Goal: Find specific page/section: Find specific page/section

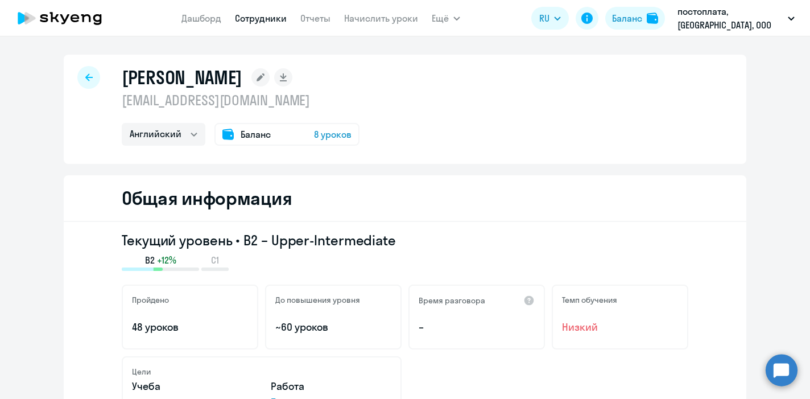
select select "english"
click at [269, 19] on link "Сотрудники" at bounding box center [261, 18] width 52 height 11
select select "30"
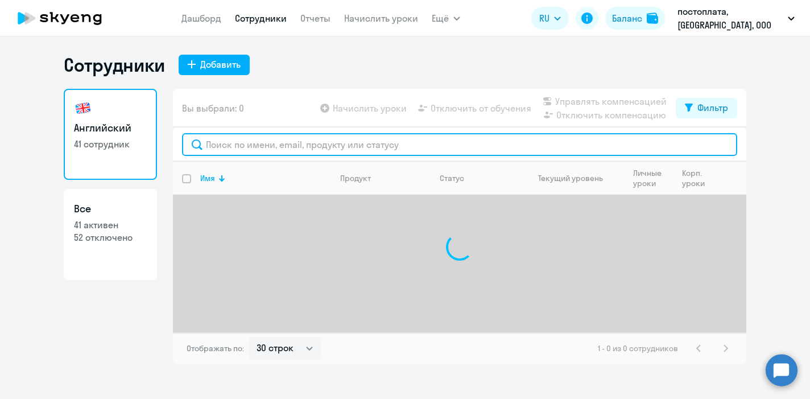
click at [229, 146] on input "text" at bounding box center [459, 144] width 555 height 23
paste input "[EMAIL_ADDRESS][DOMAIN_NAME]"
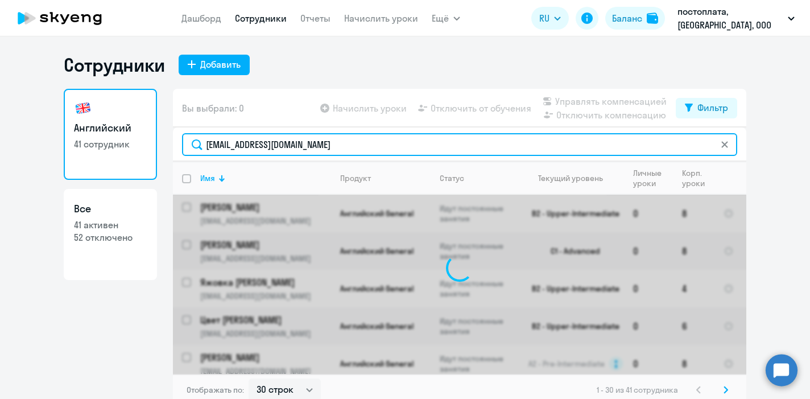
type input "[EMAIL_ADDRESS][DOMAIN_NAME]"
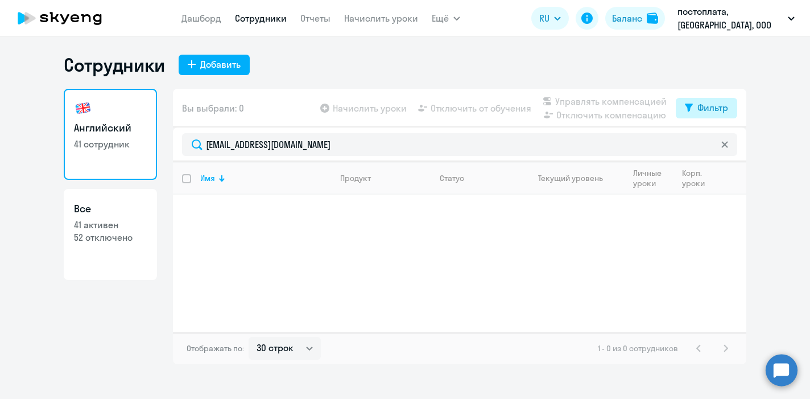
click at [692, 98] on button "Фильтр" at bounding box center [706, 108] width 61 height 20
click at [718, 144] on span at bounding box center [718, 144] width 19 height 11
click at [709, 144] on input "checkbox" at bounding box center [708, 144] width 1 height 1
checkbox input "true"
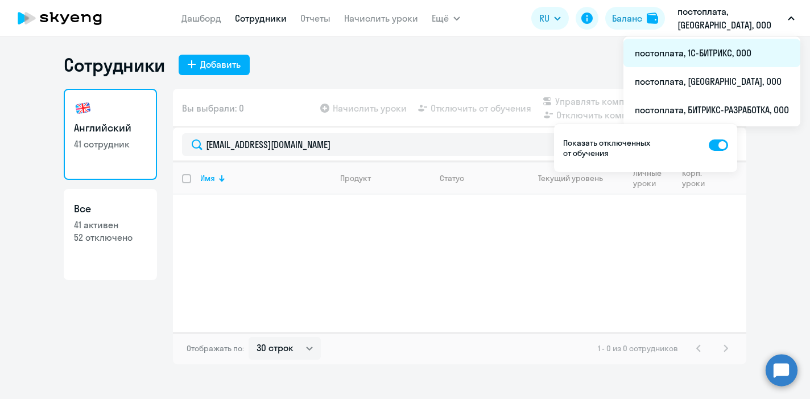
click at [710, 54] on li "постоплата, 1С-БИТРИКС, ООО" at bounding box center [711, 53] width 177 height 28
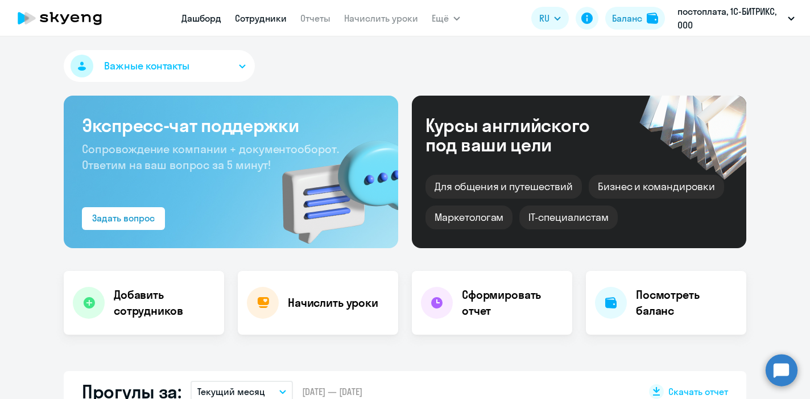
click at [250, 22] on link "Сотрудники" at bounding box center [261, 18] width 52 height 11
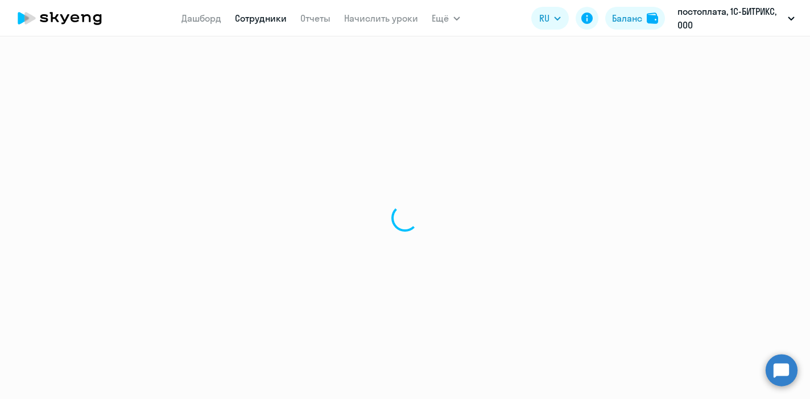
select select "30"
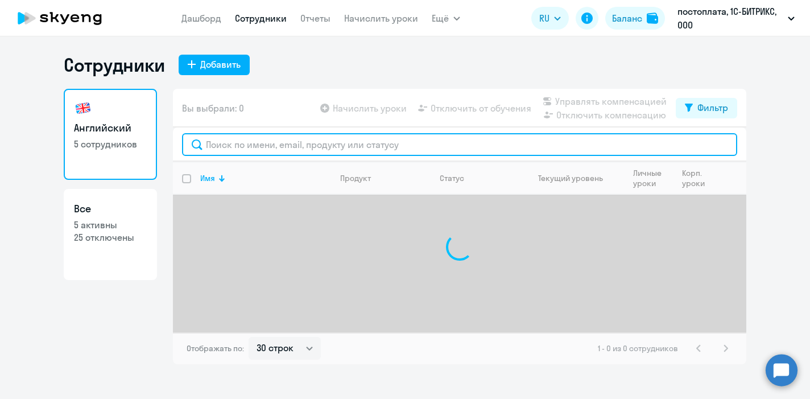
click at [230, 143] on input "text" at bounding box center [459, 144] width 555 height 23
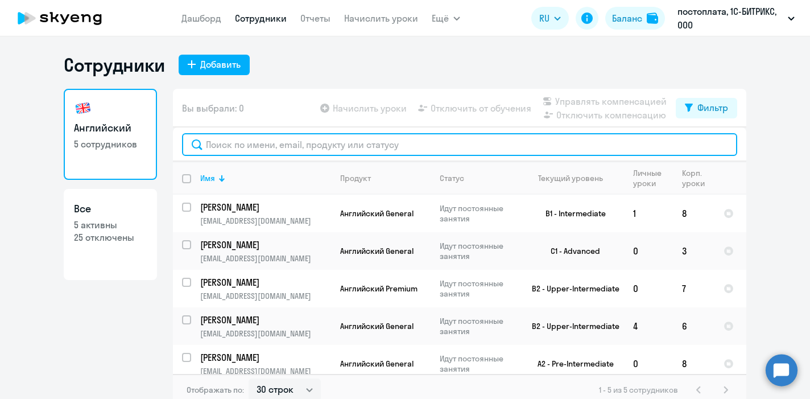
paste input "[EMAIL_ADDRESS][DOMAIN_NAME]"
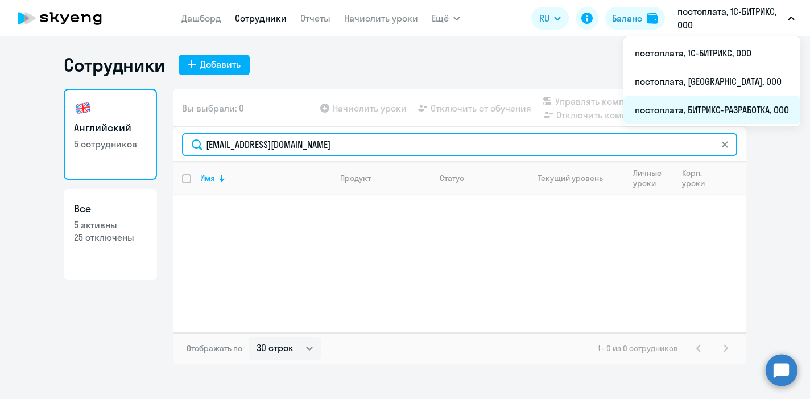
type input "[EMAIL_ADDRESS][DOMAIN_NAME]"
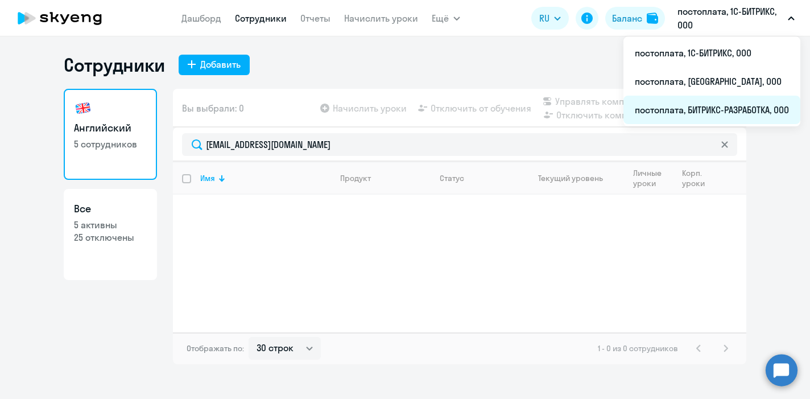
click at [705, 105] on li "постоплата, БИТРИКС-РАЗРАБОТКА, ООО" at bounding box center [711, 110] width 177 height 28
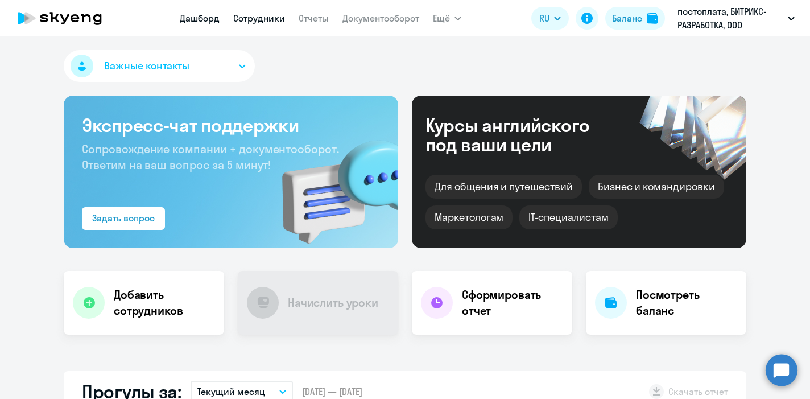
click at [256, 19] on link "Сотрудники" at bounding box center [259, 18] width 52 height 11
select select "30"
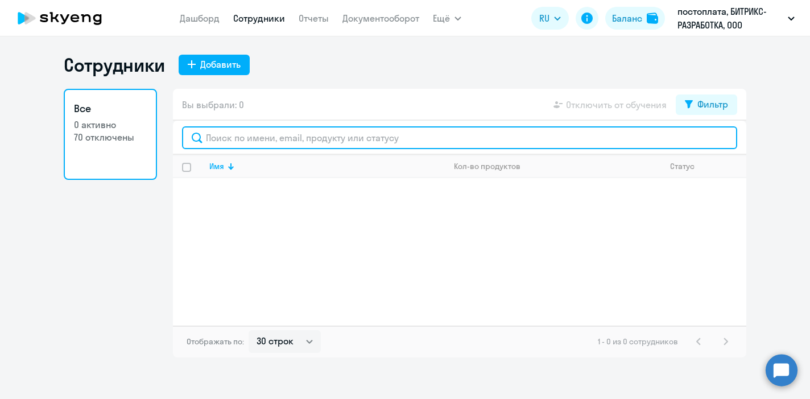
click at [257, 133] on input "text" at bounding box center [459, 137] width 555 height 23
paste input "[EMAIL_ADDRESS][DOMAIN_NAME]"
type input "[EMAIL_ADDRESS][DOMAIN_NAME]"
